Goal: Task Accomplishment & Management: Manage account settings

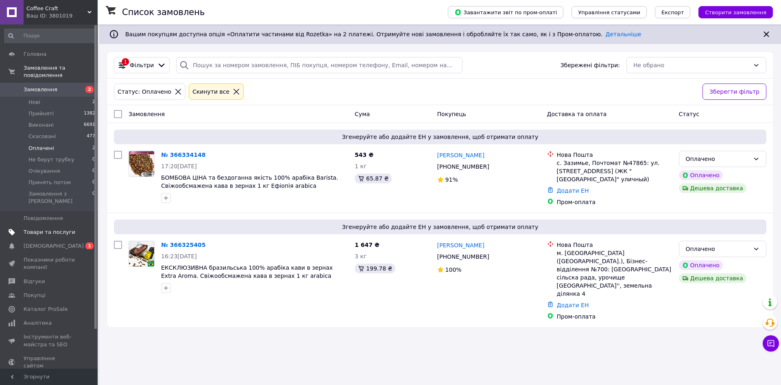
click at [34, 225] on link "Товари та послуги" at bounding box center [50, 232] width 100 height 14
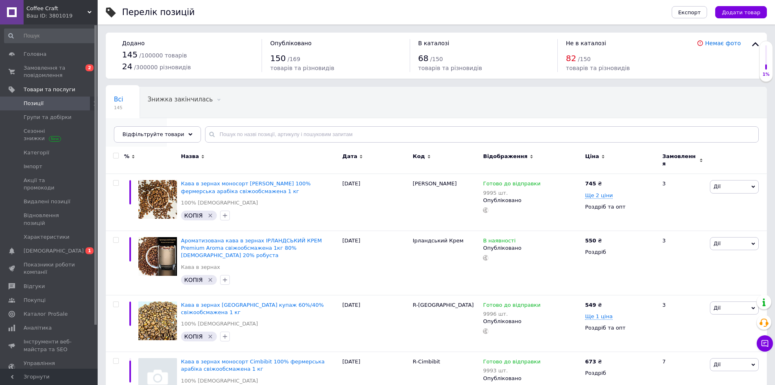
click at [161, 127] on span at bounding box center [157, 131] width 8 height 8
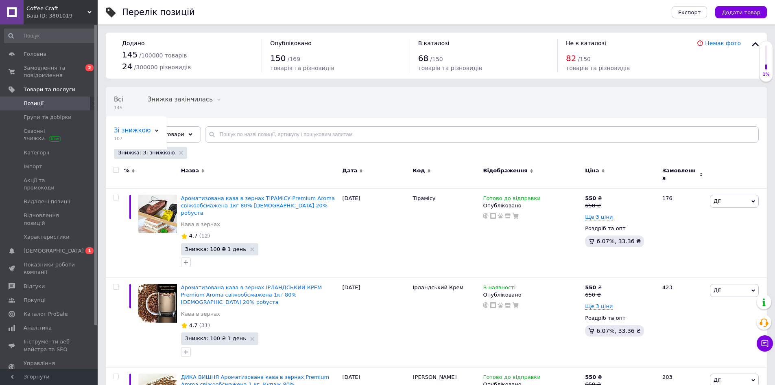
click at [116, 170] on input "checkbox" at bounding box center [115, 169] width 5 height 5
checkbox input "true"
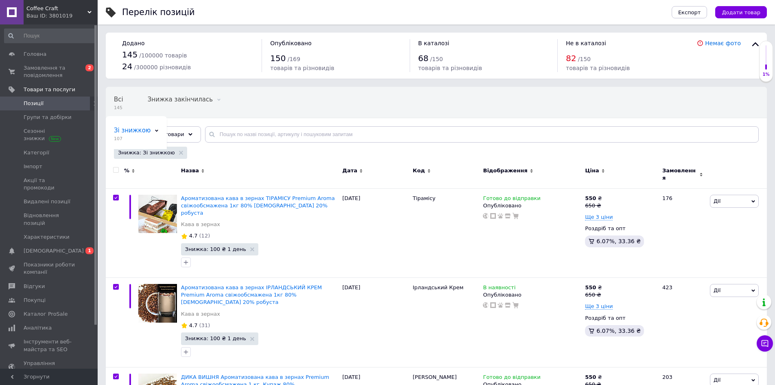
checkbox input "true"
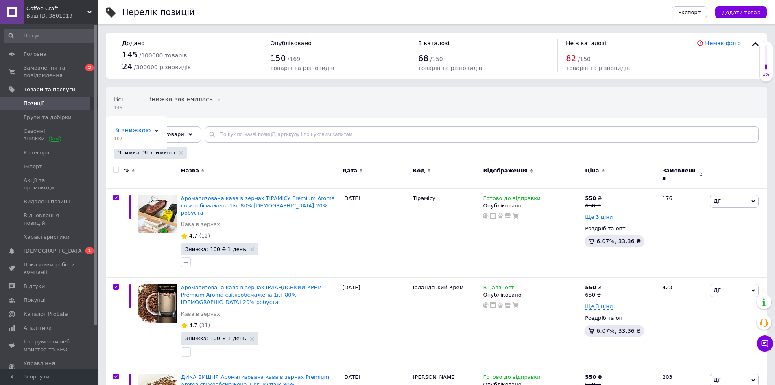
checkbox input "true"
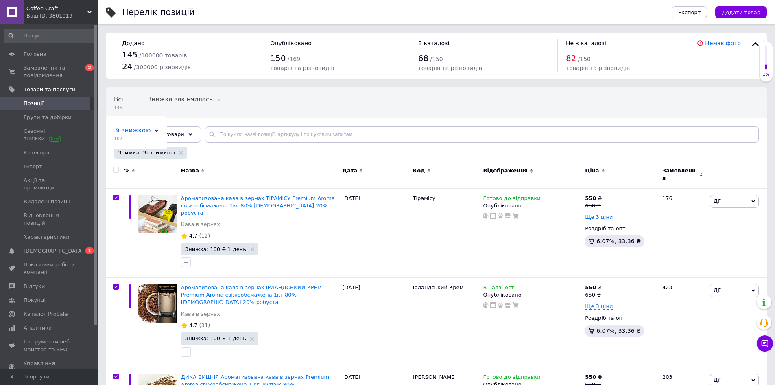
checkbox input "true"
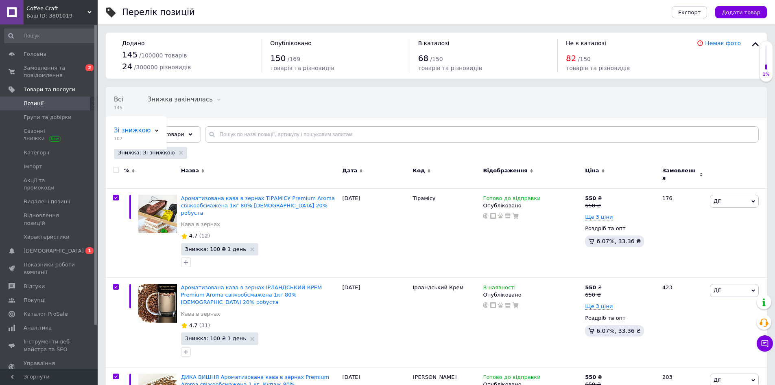
checkbox input "true"
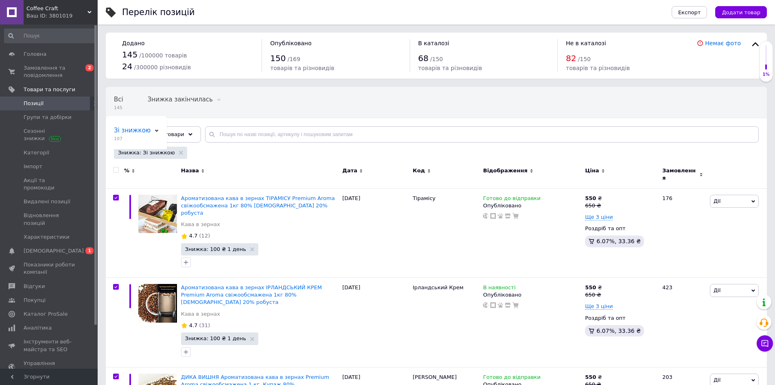
checkbox input "true"
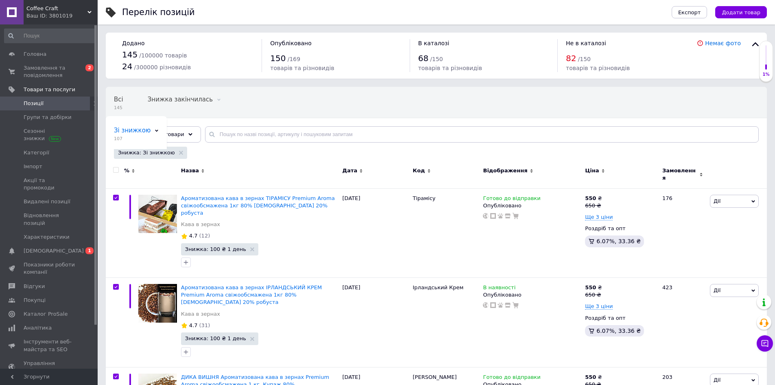
checkbox input "true"
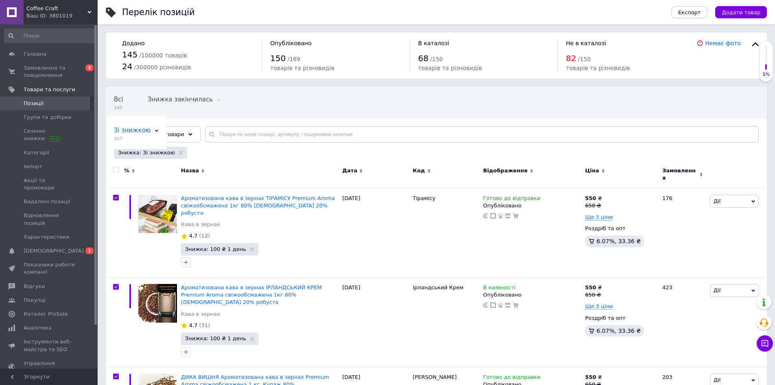
checkbox input "true"
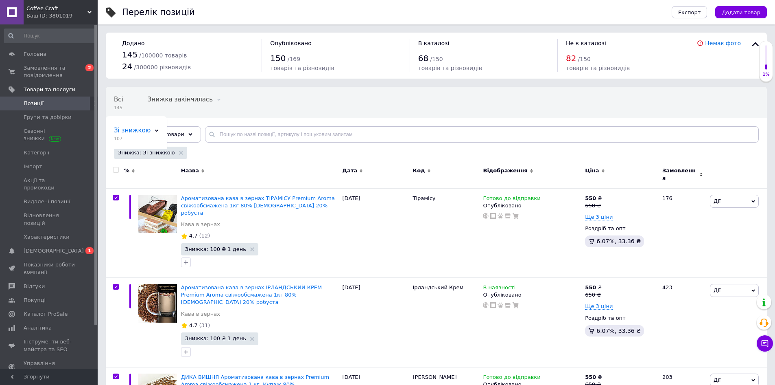
checkbox input "true"
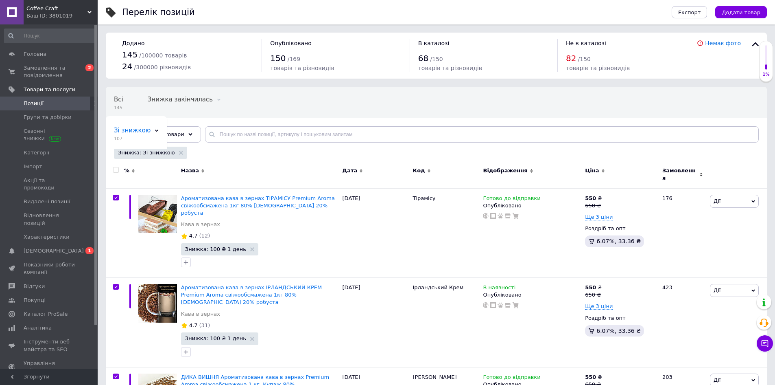
checkbox input "true"
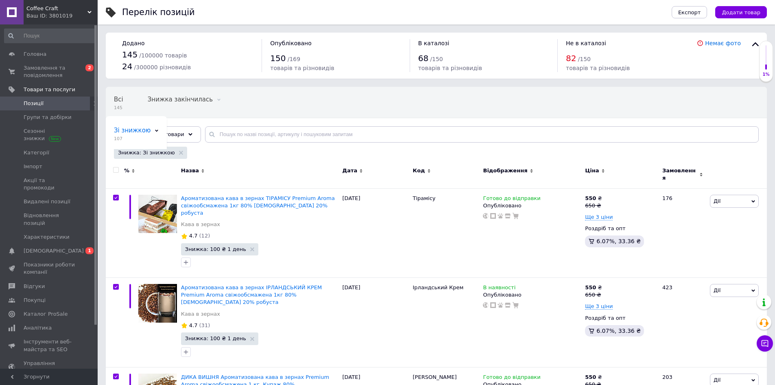
checkbox input "true"
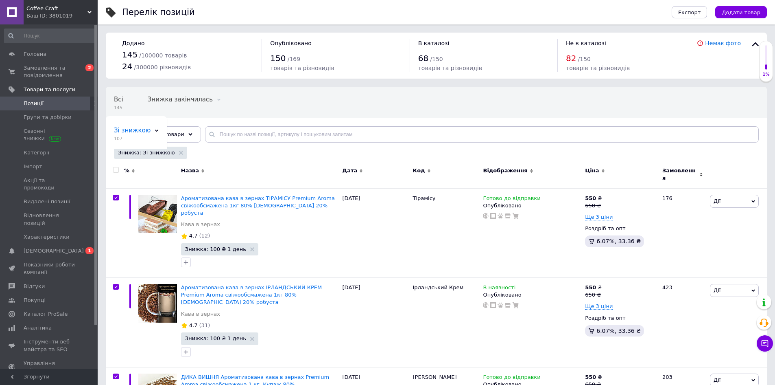
checkbox input "true"
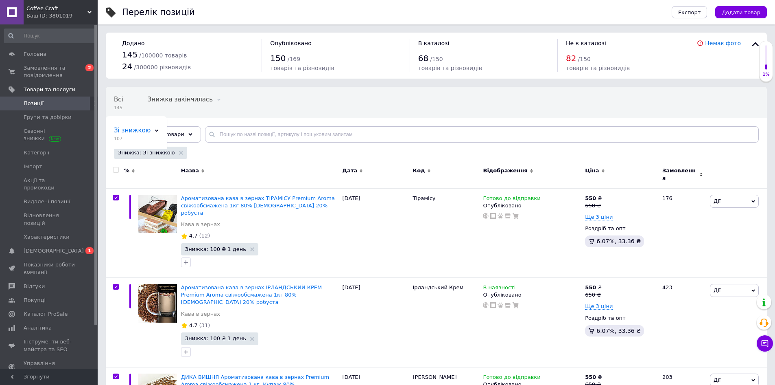
checkbox input "true"
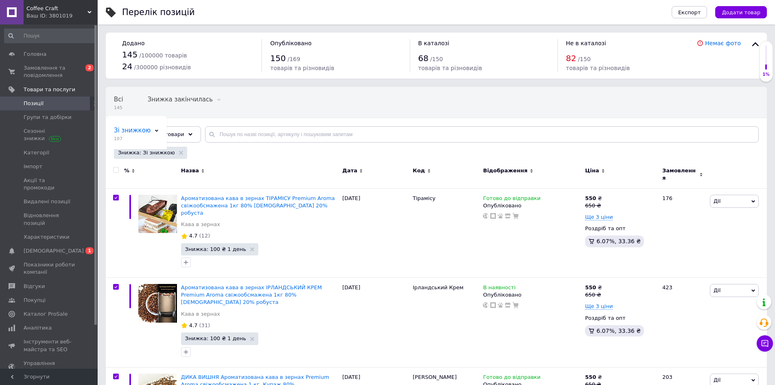
checkbox input "true"
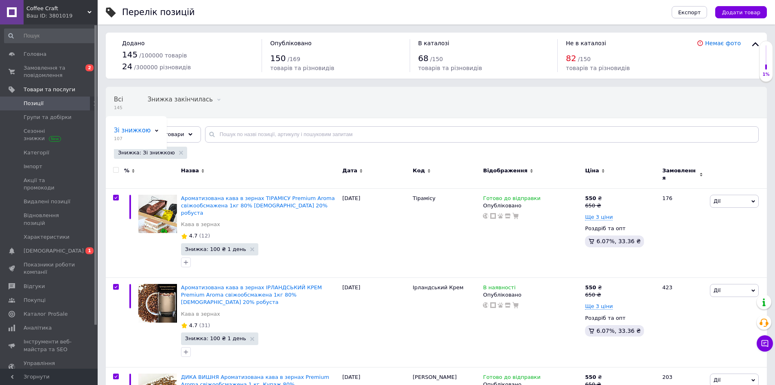
checkbox input "true"
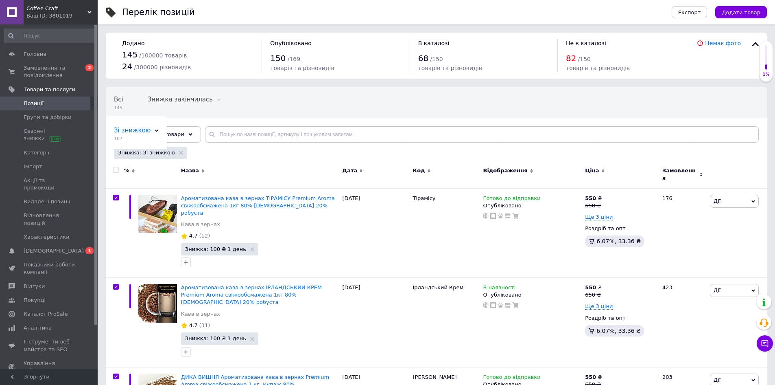
checkbox input "true"
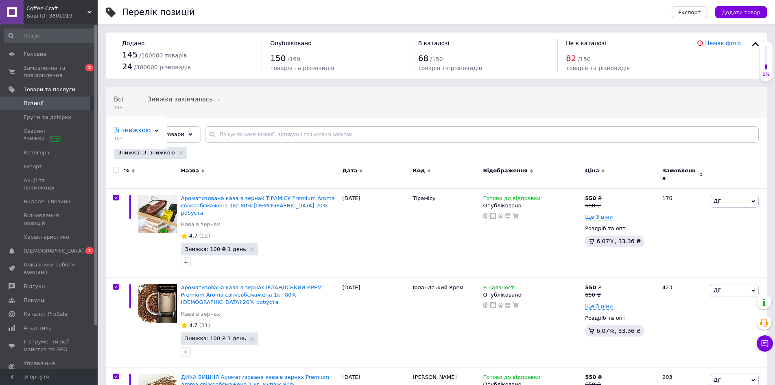
checkbox input "true"
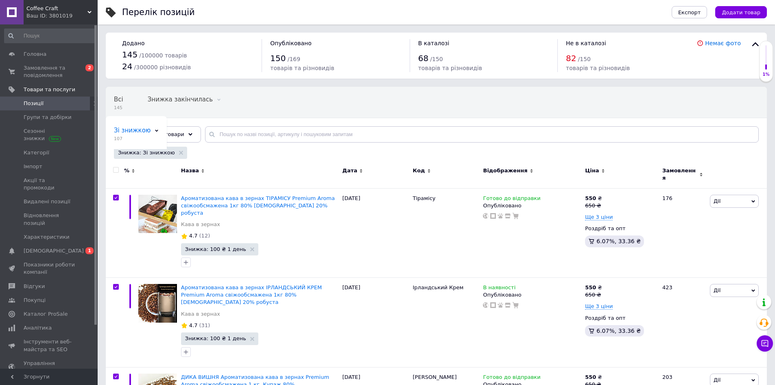
checkbox input "true"
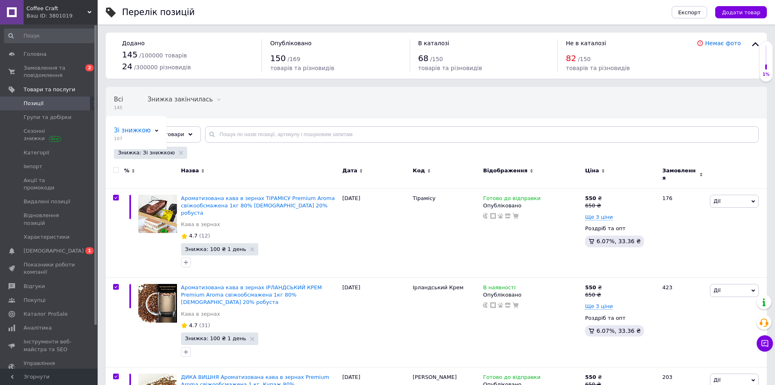
checkbox input "true"
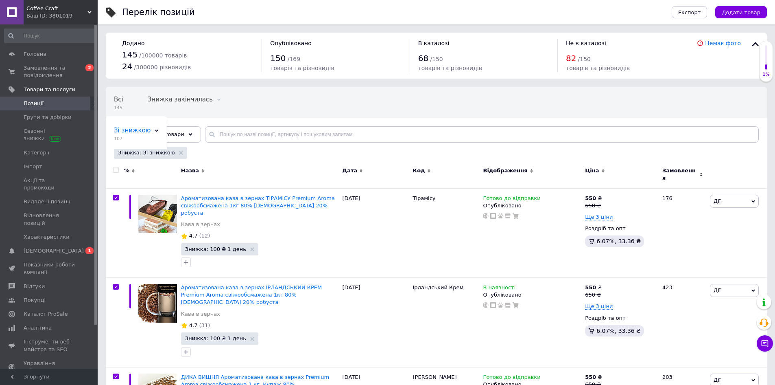
checkbox input "true"
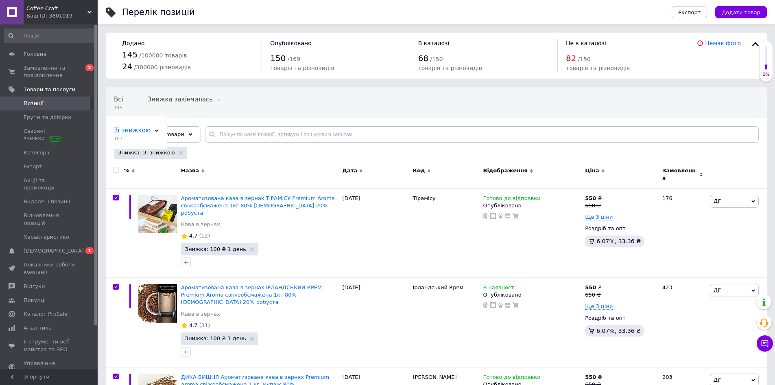
checkbox input "true"
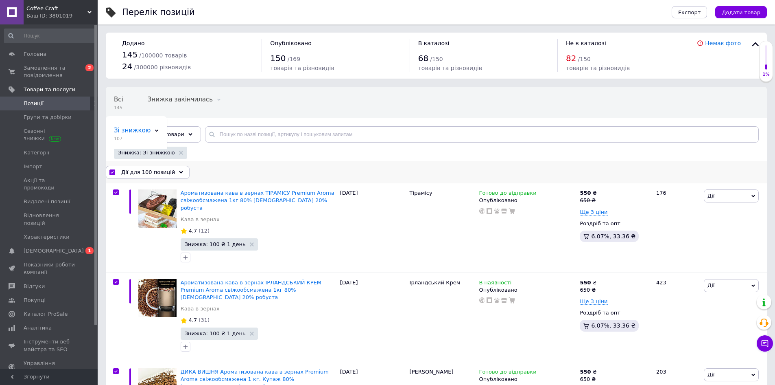
click at [179, 173] on icon at bounding box center [181, 172] width 4 height 4
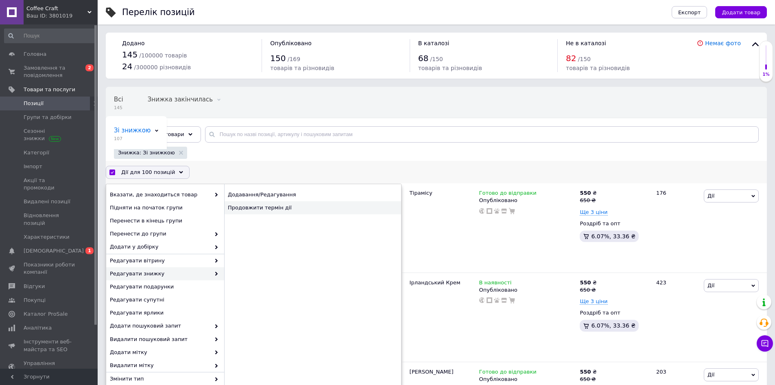
click at [261, 210] on div "Продовжити термін дії" at bounding box center [312, 207] width 177 height 13
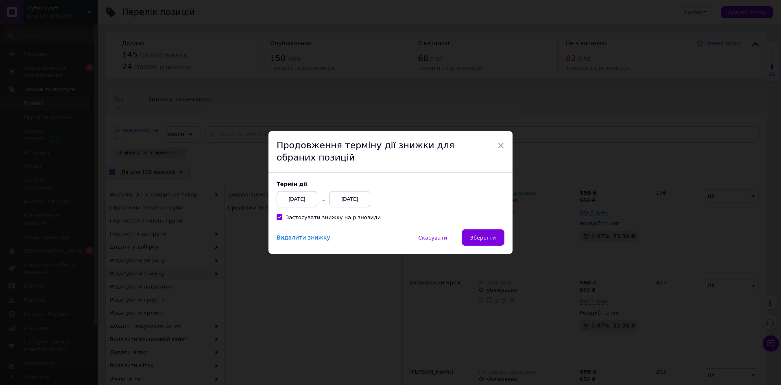
click at [356, 195] on div "12.10.2025" at bounding box center [350, 199] width 41 height 16
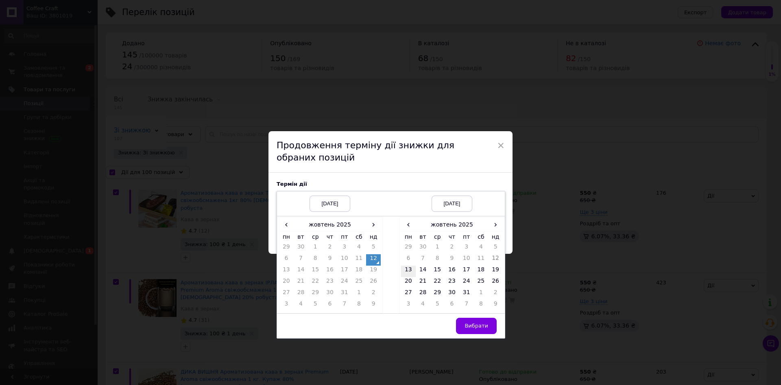
click at [406, 270] on td "13" at bounding box center [408, 270] width 15 height 11
click at [471, 323] on span "Вибрати" at bounding box center [477, 325] width 24 height 6
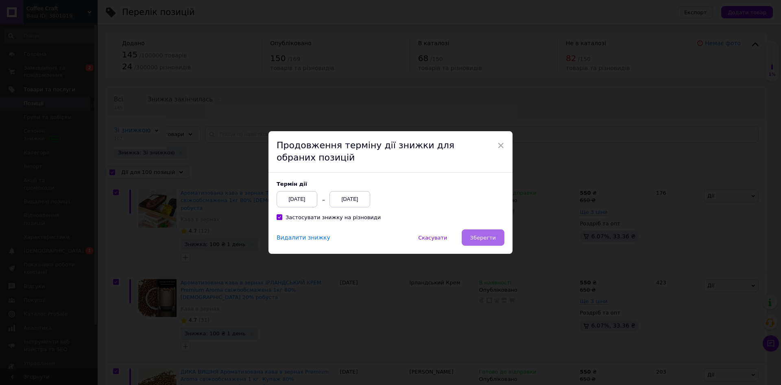
click at [492, 240] on span "Зберегти" at bounding box center [483, 237] width 26 height 6
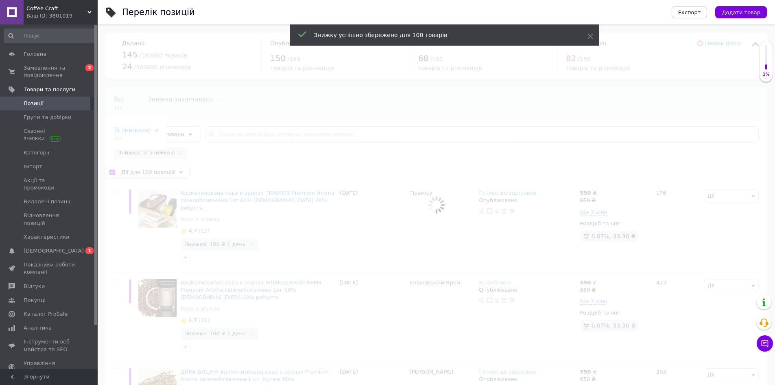
checkbox input "false"
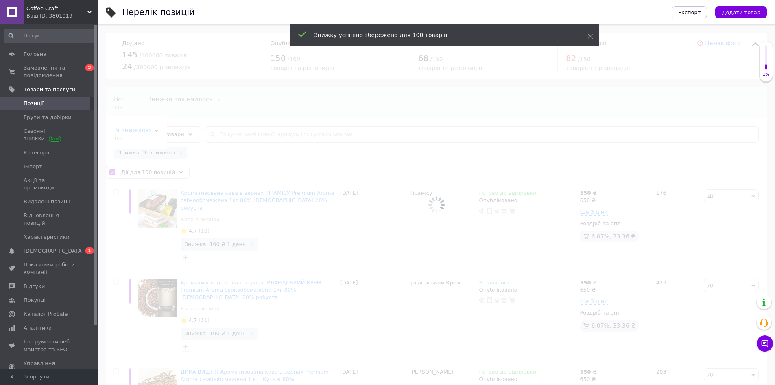
checkbox input "false"
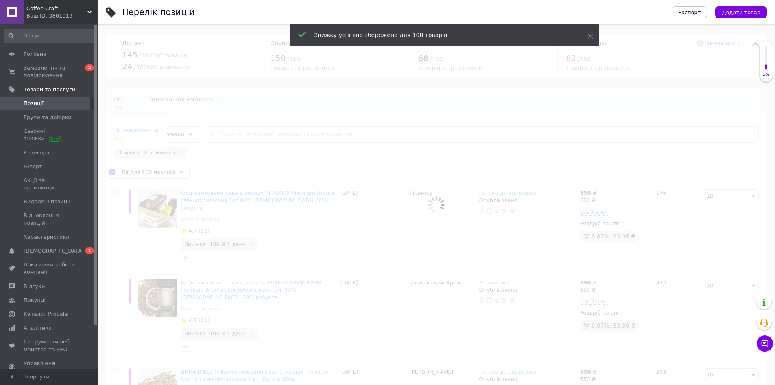
checkbox input "false"
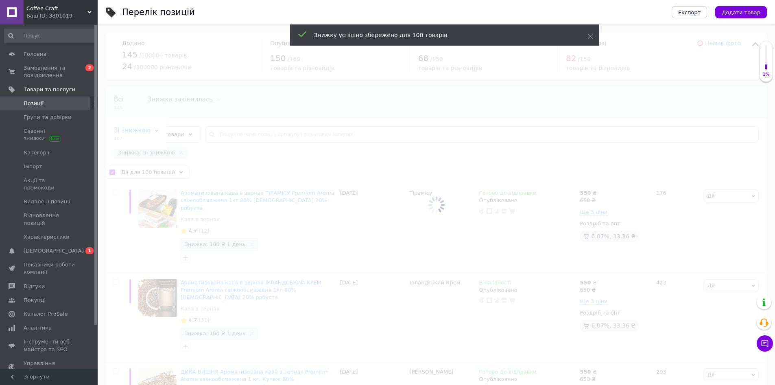
checkbox input "false"
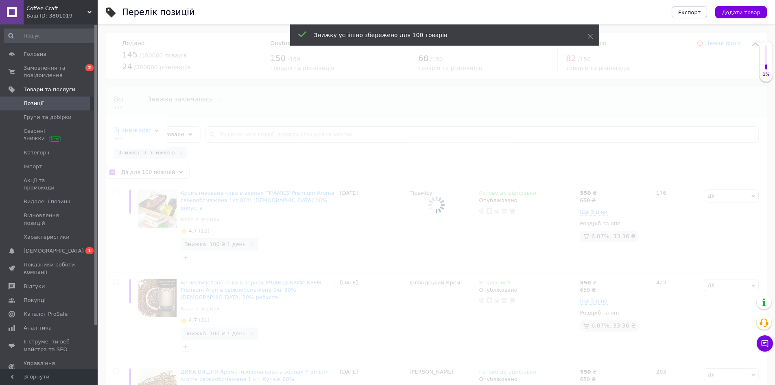
checkbox input "false"
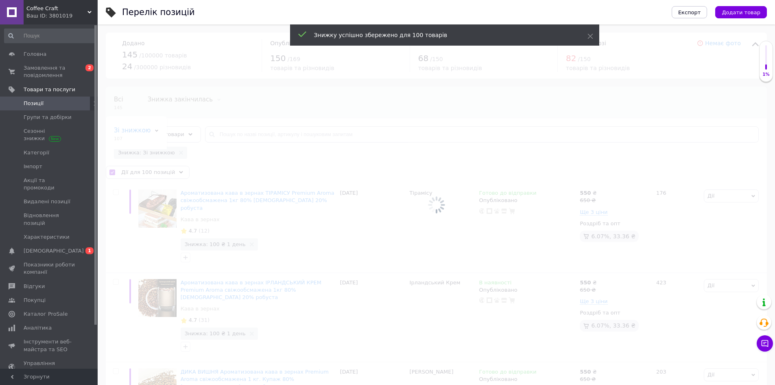
checkbox input "false"
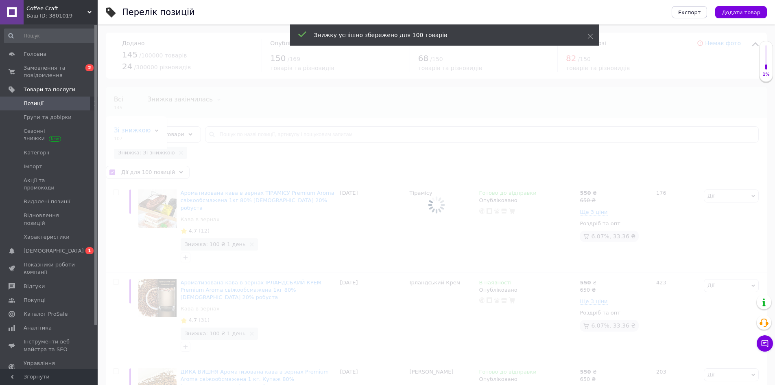
checkbox input "false"
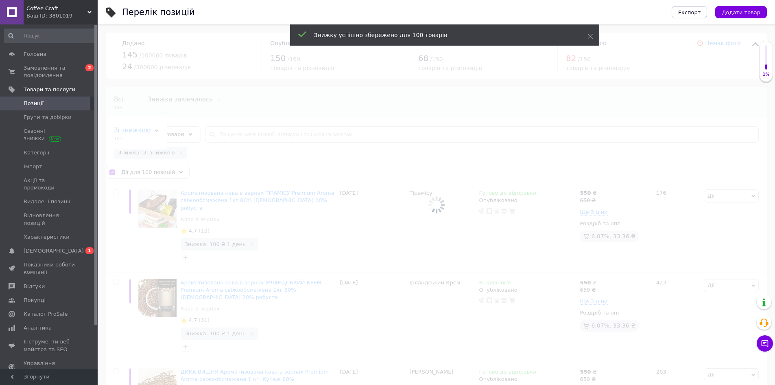
checkbox input "false"
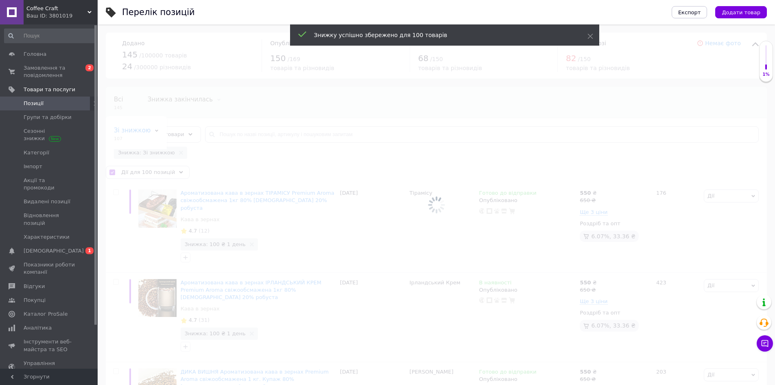
checkbox input "false"
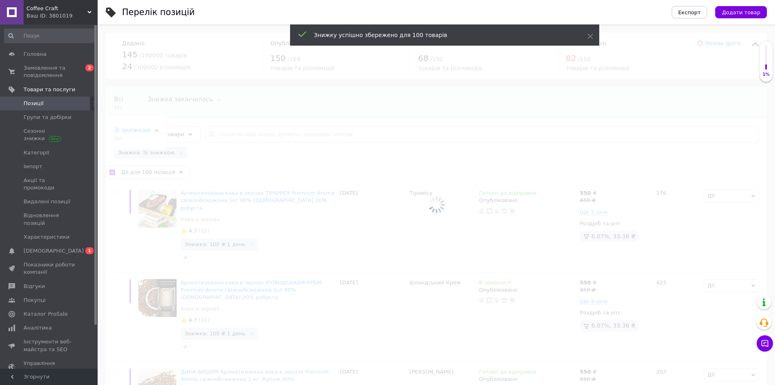
checkbox input "false"
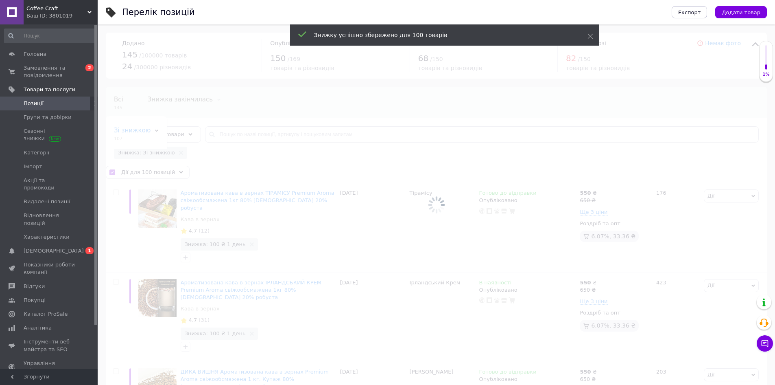
checkbox input "false"
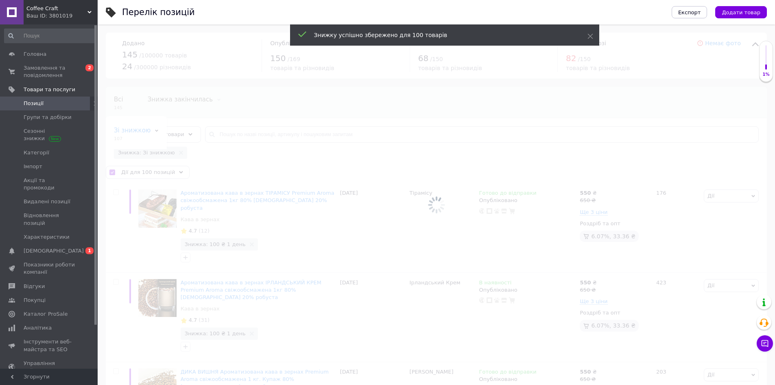
checkbox input "false"
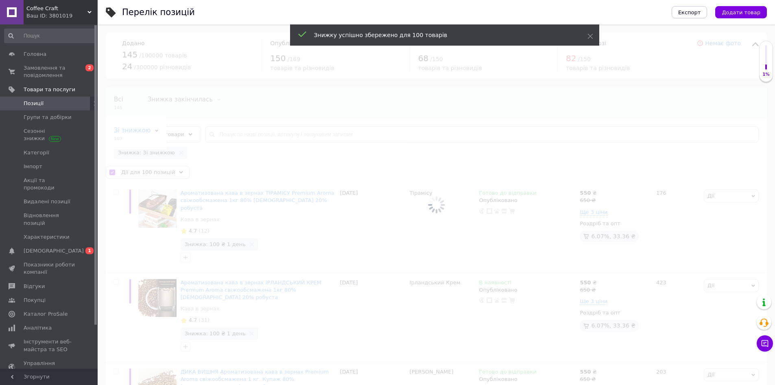
checkbox input "false"
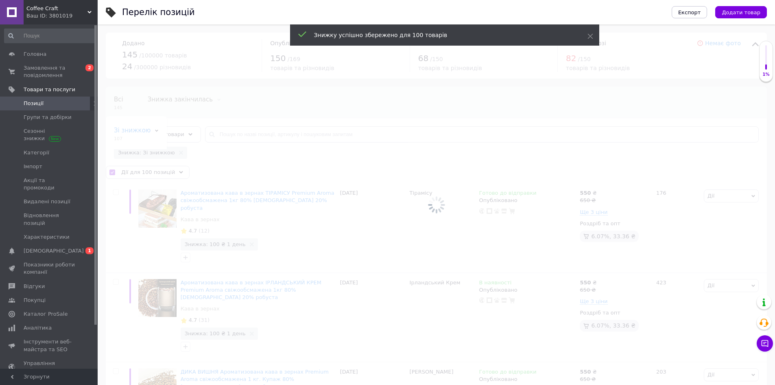
checkbox input "false"
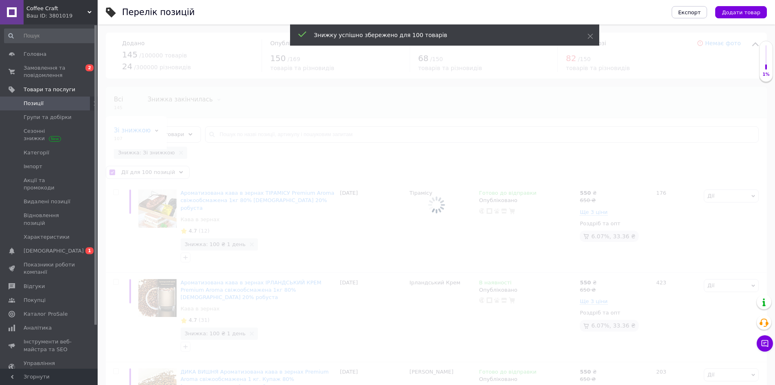
checkbox input "false"
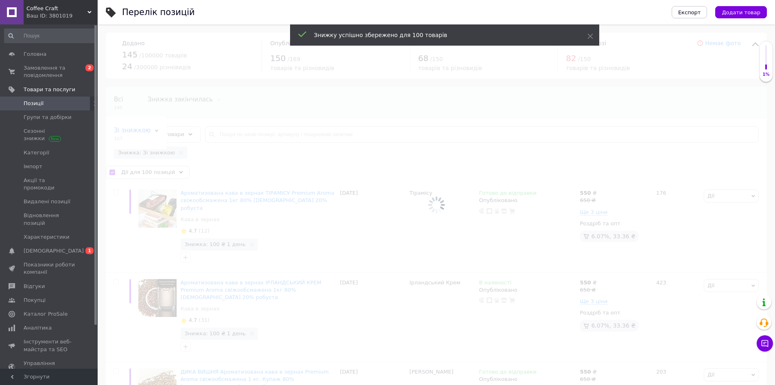
checkbox input "false"
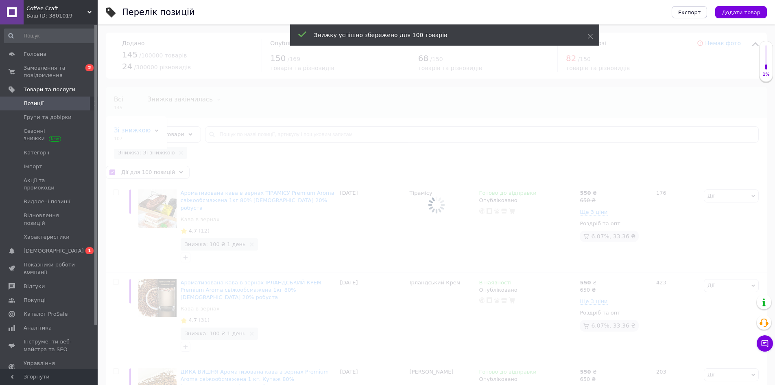
checkbox input "false"
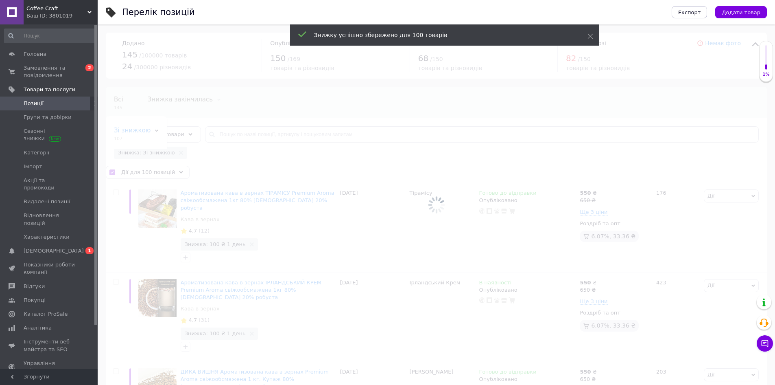
checkbox input "false"
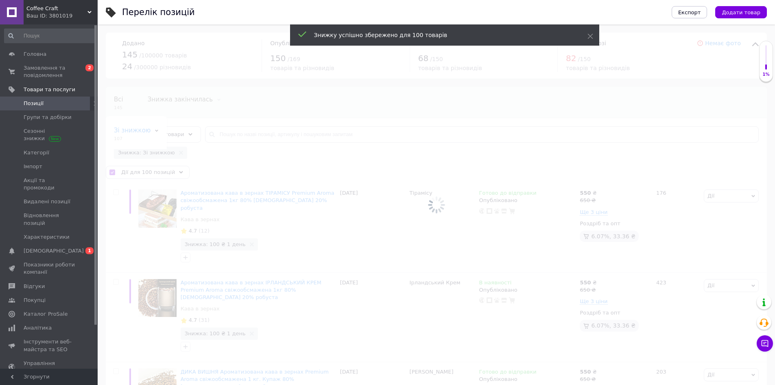
checkbox input "false"
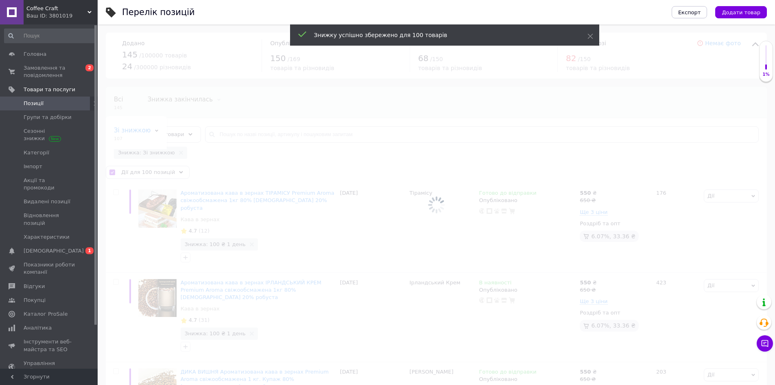
checkbox input "false"
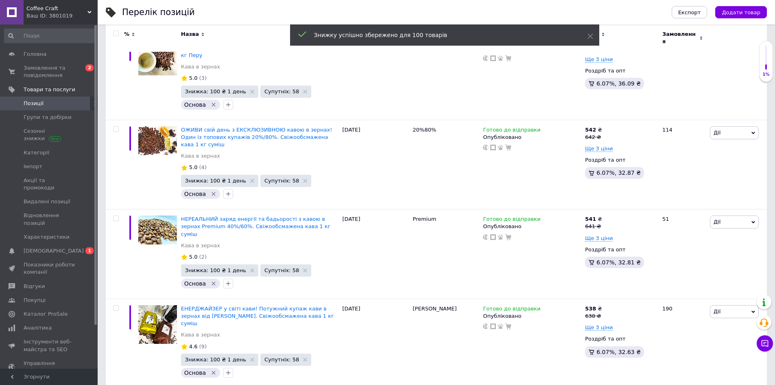
scroll to position [7307, 0]
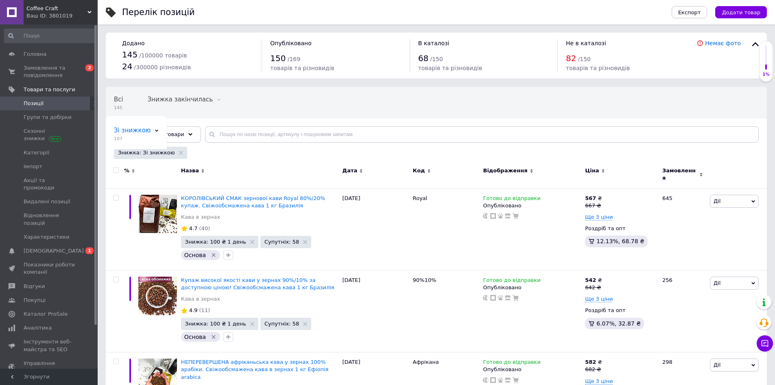
click at [115, 171] on input "checkbox" at bounding box center [115, 169] width 5 height 5
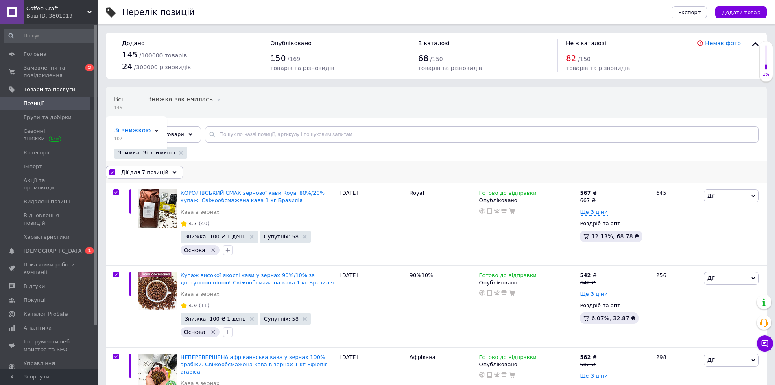
click at [166, 175] on div "Дії для 7 позицій" at bounding box center [144, 172] width 77 height 13
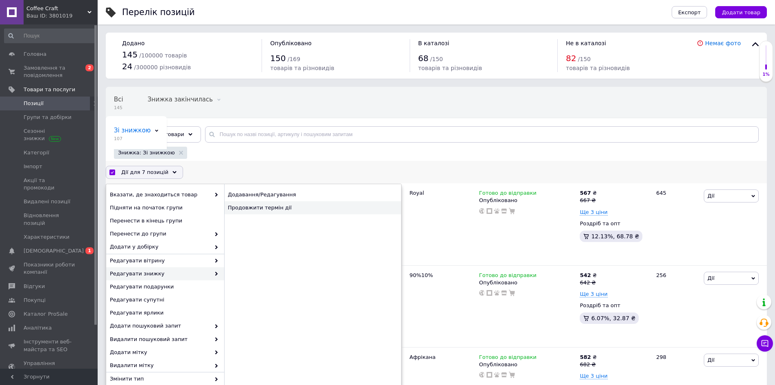
click at [269, 210] on div "Продовжити термін дії" at bounding box center [312, 207] width 177 height 13
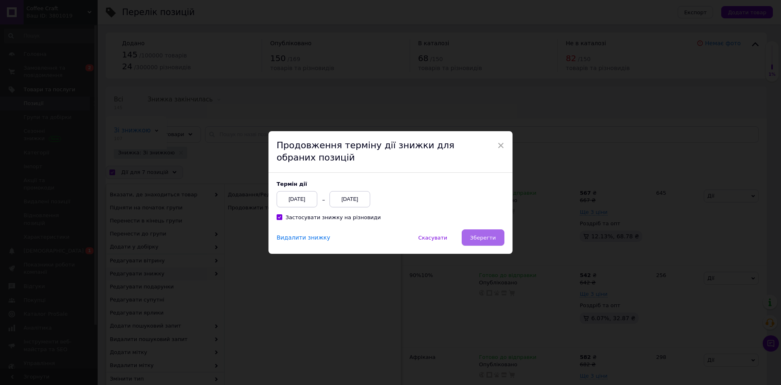
click at [494, 238] on span "Зберегти" at bounding box center [483, 237] width 26 height 6
